Goal: Navigation & Orientation: Find specific page/section

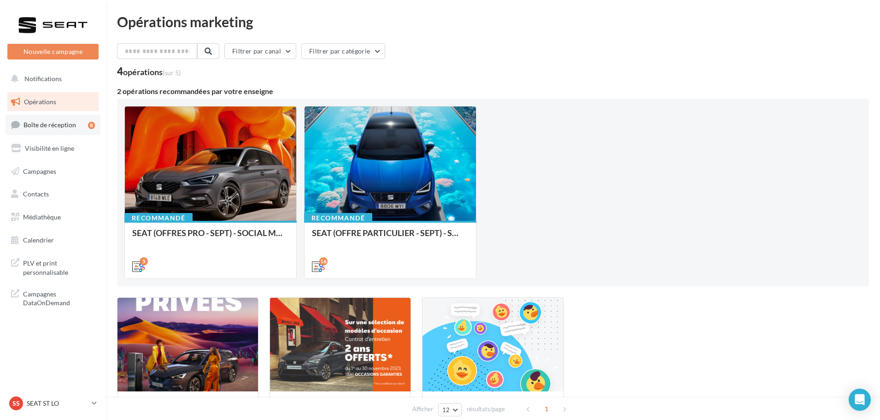
click at [59, 122] on span "Boîte de réception" at bounding box center [49, 125] width 53 height 8
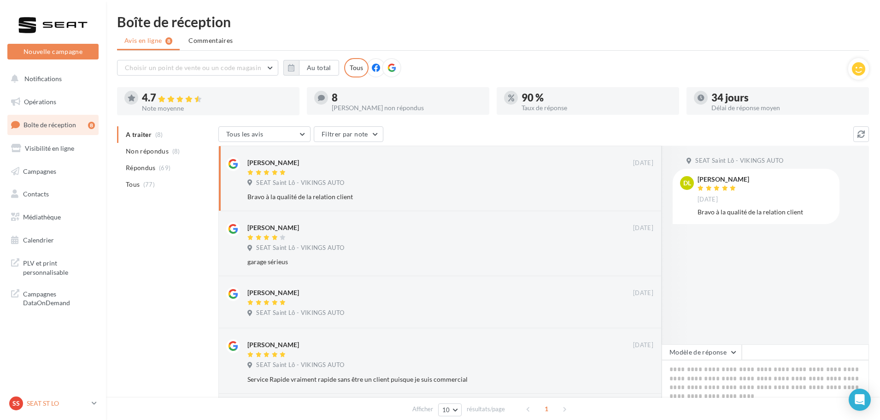
click at [35, 403] on p "SEAT ST LO" at bounding box center [57, 403] width 61 height 9
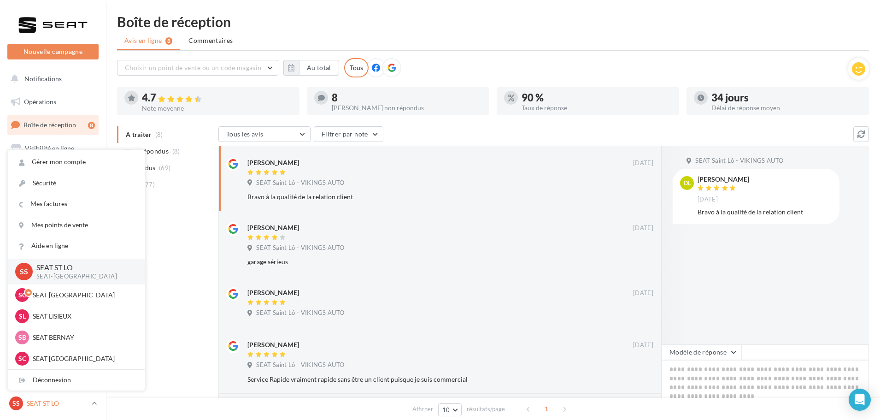
click at [82, 408] on div "SS SEAT ST LO SEAT-[GEOGRAPHIC_DATA]" at bounding box center [48, 403] width 79 height 14
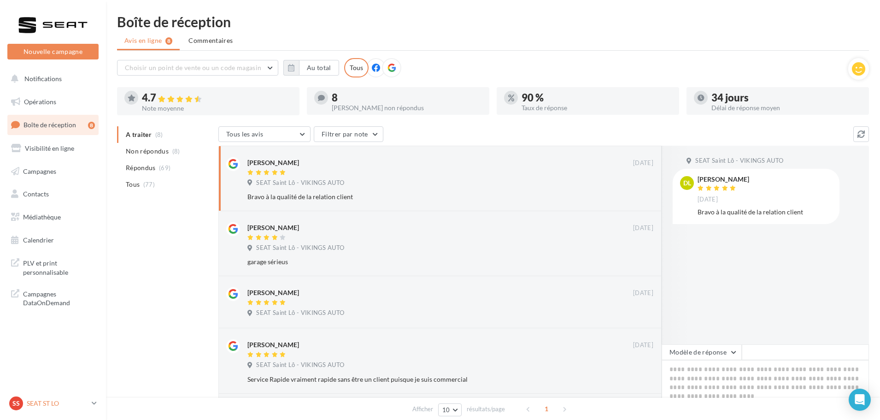
click at [47, 410] on div "SS SEAT ST LO SEAT-[GEOGRAPHIC_DATA]" at bounding box center [48, 403] width 79 height 14
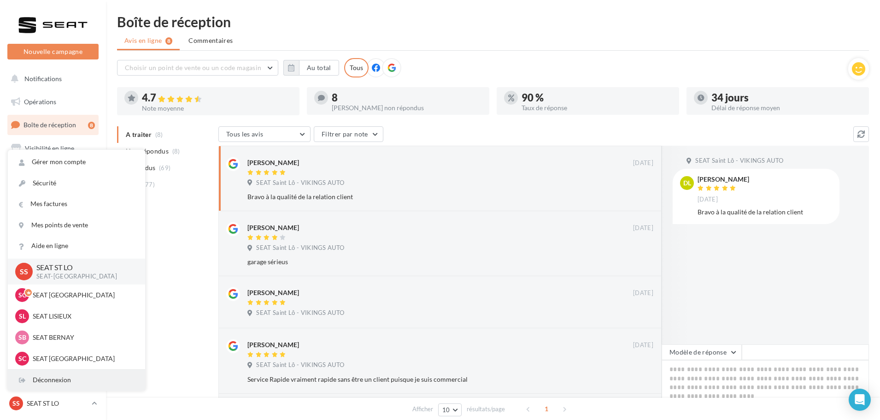
click at [46, 375] on div "Déconnexion" at bounding box center [76, 380] width 137 height 21
